Goal: Information Seeking & Learning: Learn about a topic

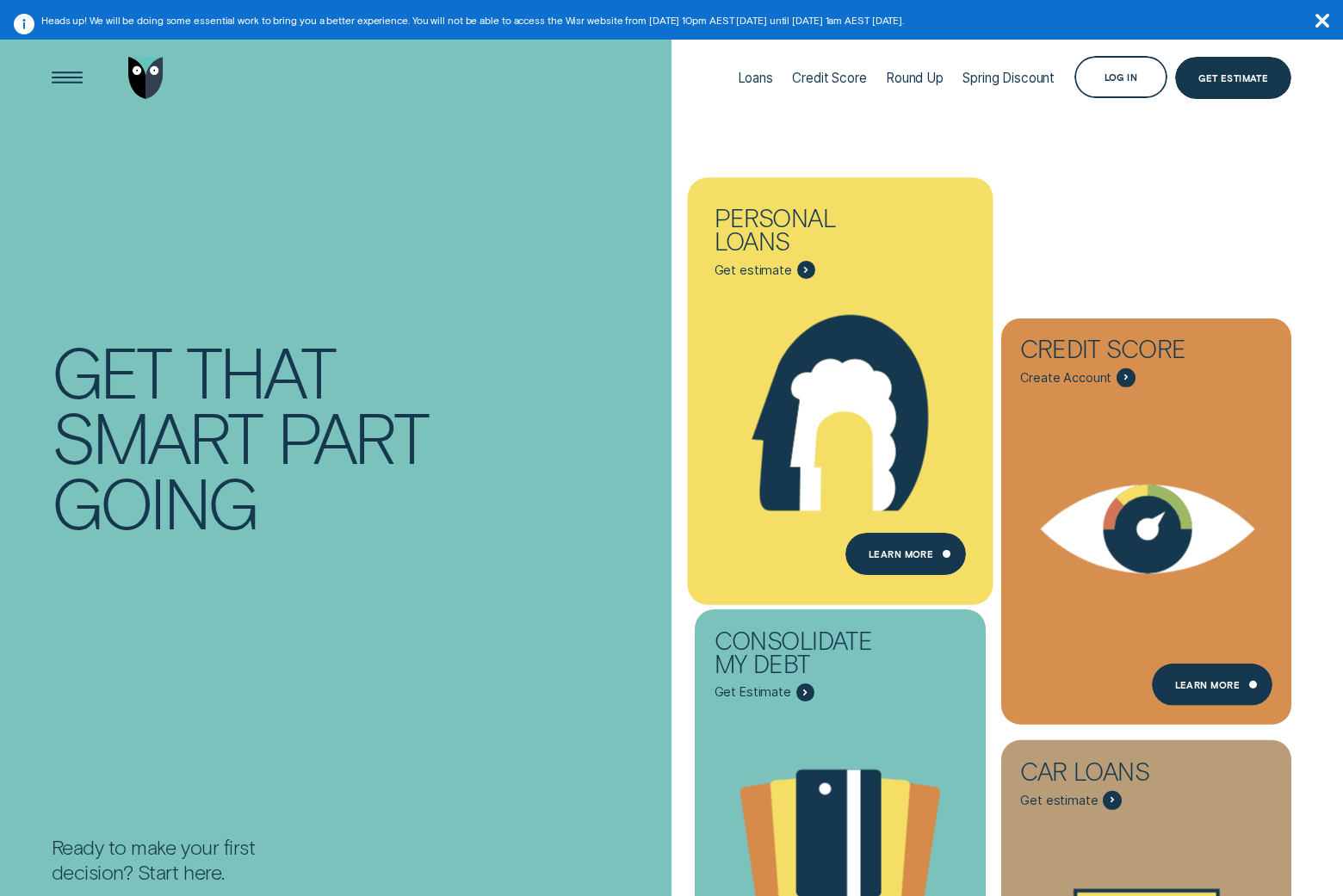
click at [884, 578] on div "Personal loans - Learn more" at bounding box center [839, 570] width 291 height 46
click at [894, 527] on icon "Personal loans - Learn more" at bounding box center [840, 413] width 306 height 234
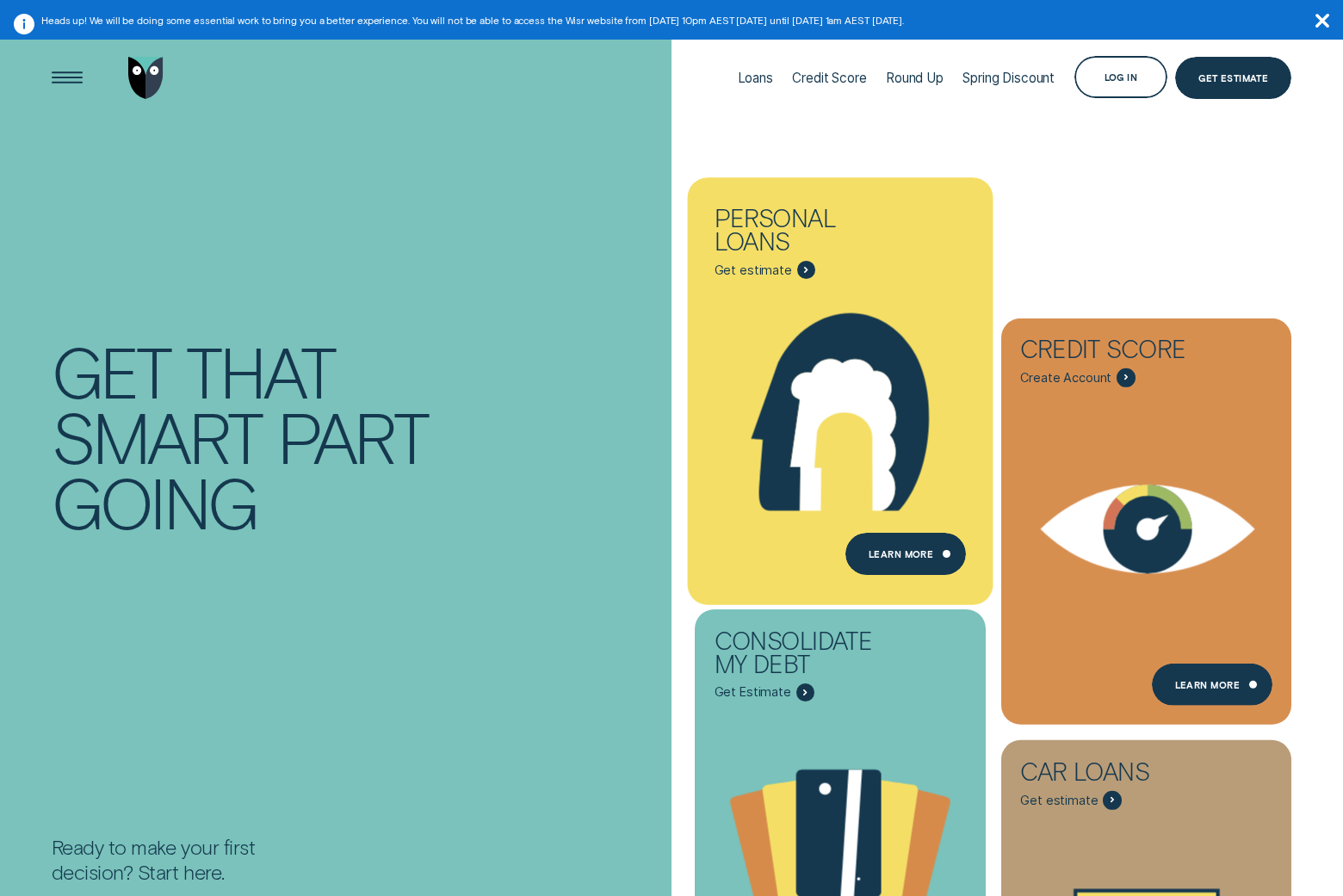
click at [800, 333] on icon "Personal loans - Learn more" at bounding box center [840, 412] width 177 height 198
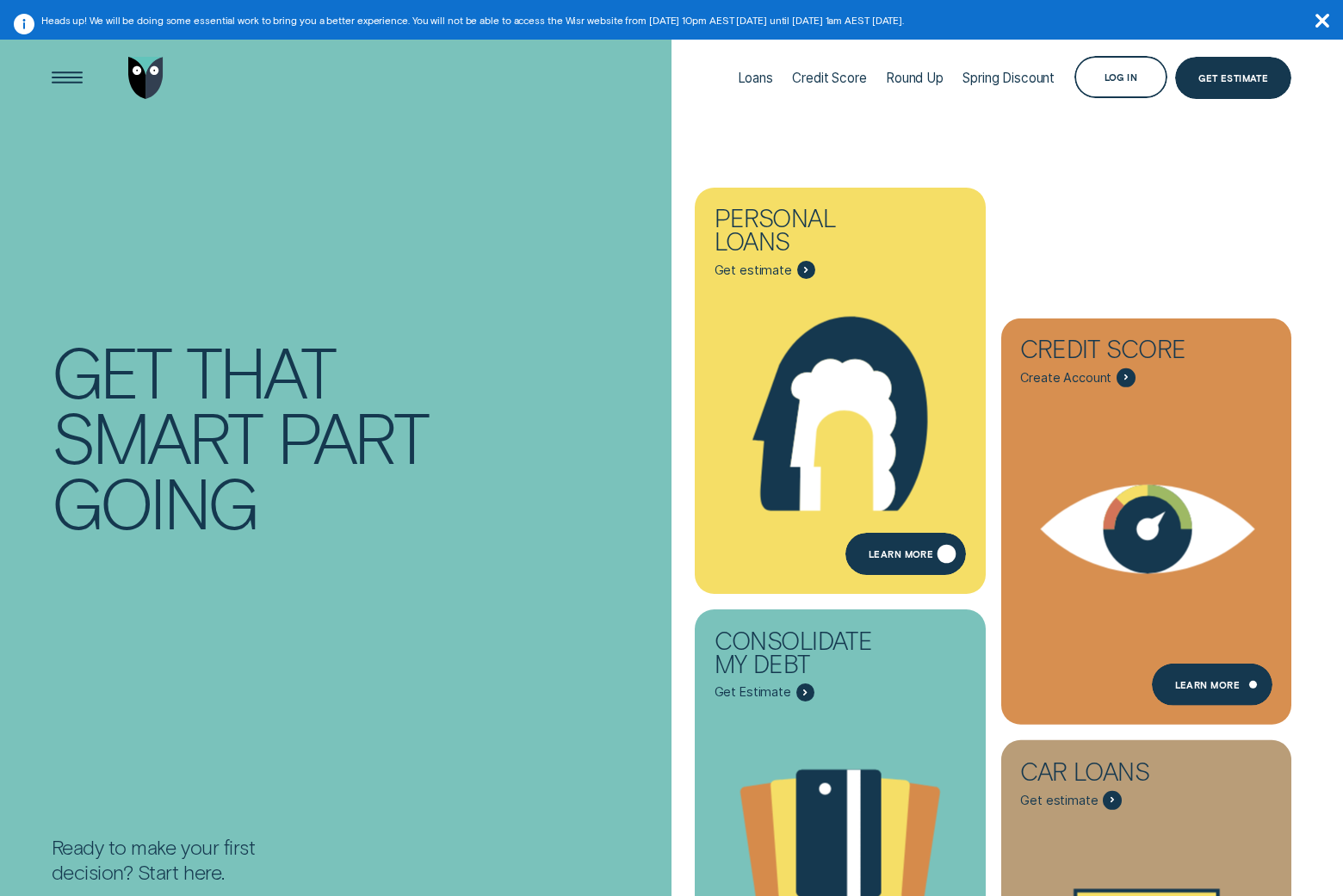
click at [935, 559] on div "Learn more" at bounding box center [905, 553] width 120 height 42
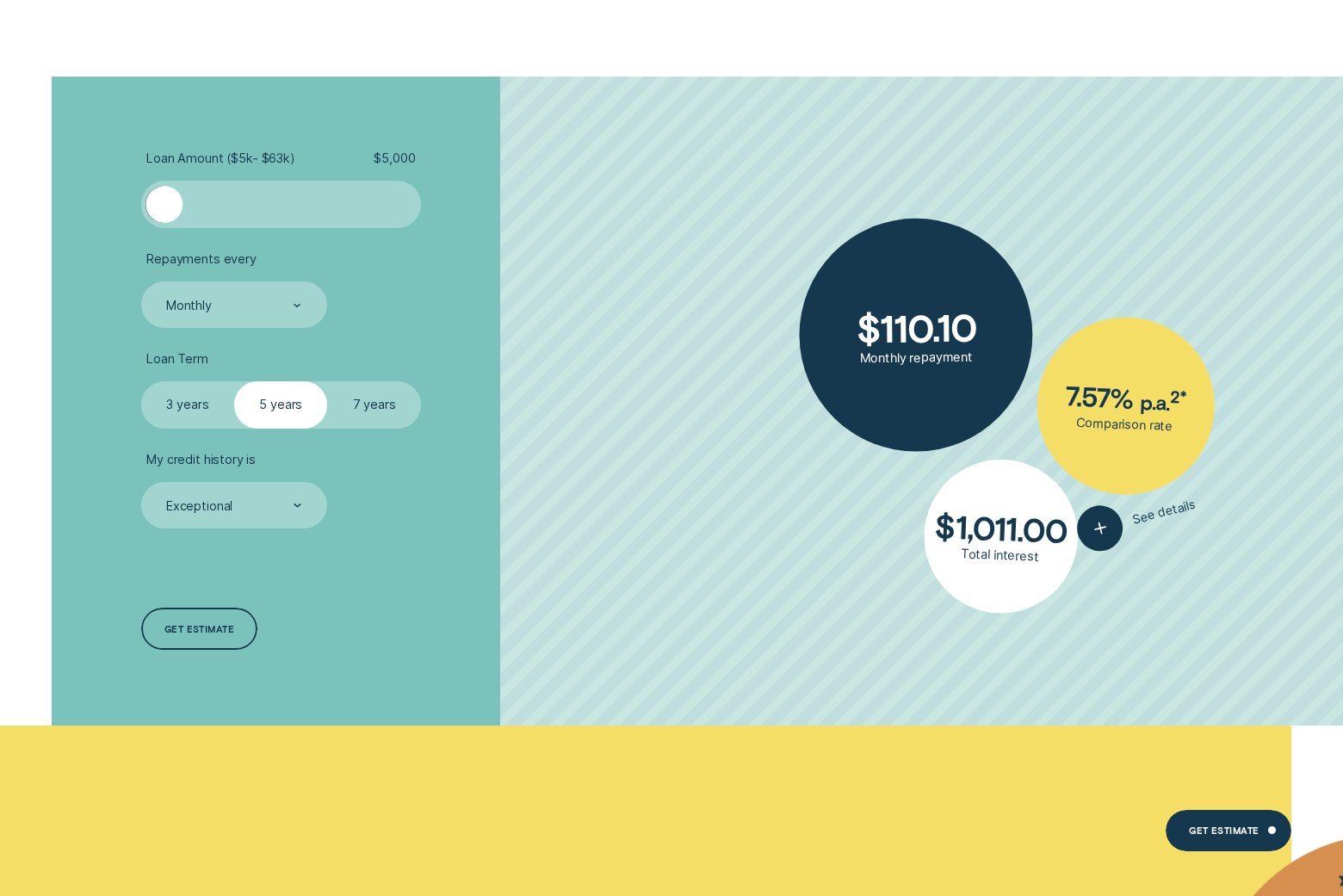
scroll to position [5094, 0]
